Goal: Task Accomplishment & Management: Manage account settings

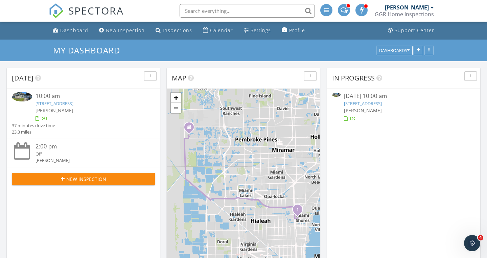
click at [73, 106] on link "247 NW 97th St, Miami, FL 33150" at bounding box center [55, 104] width 38 height 6
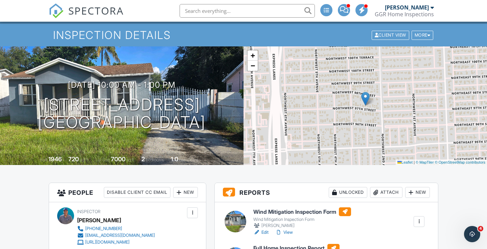
scroll to position [104, 0]
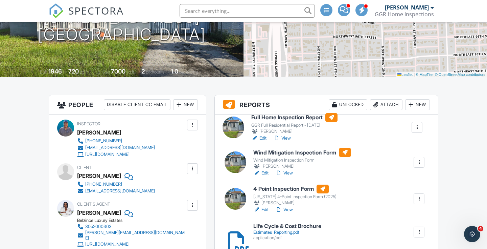
drag, startPoint x: 417, startPoint y: 169, endPoint x: 415, endPoint y: 126, distance: 43.0
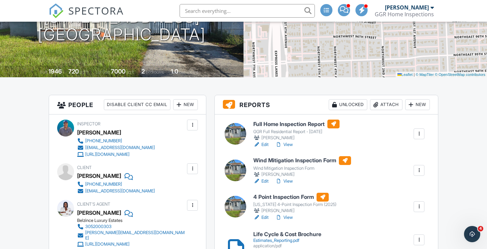
click at [264, 143] on link "Edit" at bounding box center [260, 144] width 15 height 7
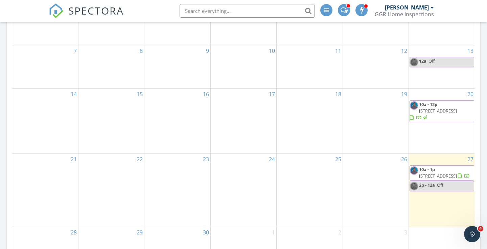
click at [457, 114] on span "701 SW 142nd Ave, Pembroke Pines 33027" at bounding box center [438, 111] width 38 height 6
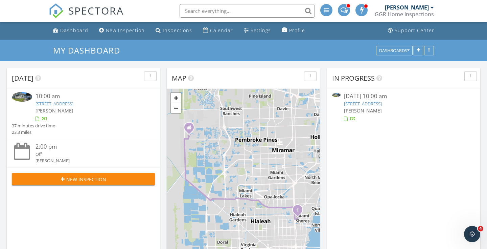
click at [68, 118] on div at bounding box center [89, 118] width 107 height 7
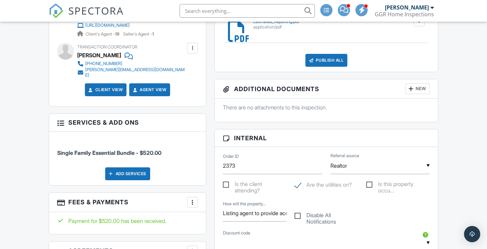
scroll to position [248, 0]
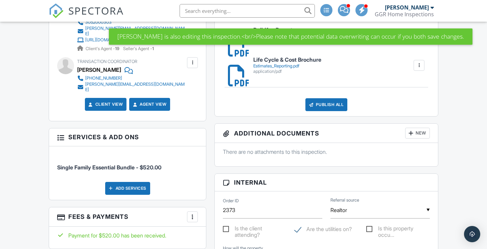
scroll to position [250, 0]
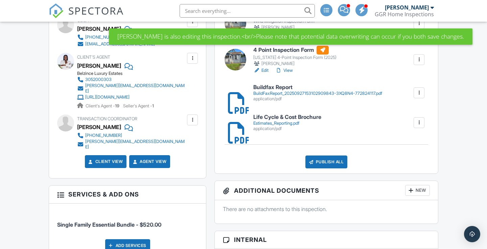
click at [273, 93] on div "BuildFaxReport_20250927153102909843-3XQ8N4-772824117.pdf" at bounding box center [317, 93] width 129 height 5
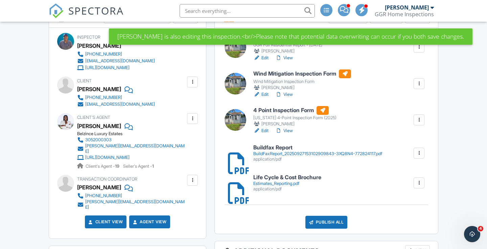
scroll to position [167, 0]
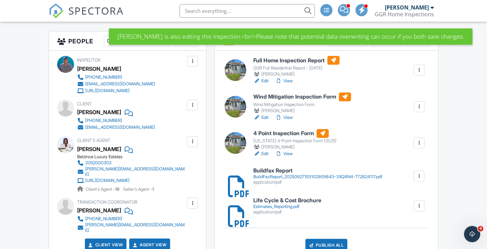
click at [269, 79] on link "Edit" at bounding box center [260, 80] width 15 height 7
